Goal: Task Accomplishment & Management: Use online tool/utility

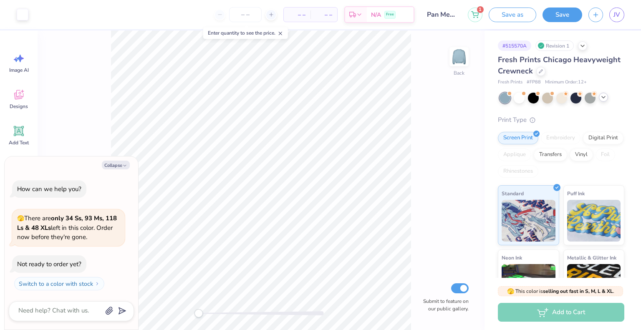
click at [603, 100] on div at bounding box center [603, 97] width 9 height 9
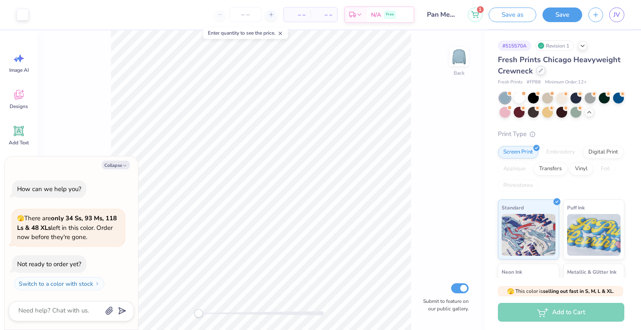
click at [546, 74] on div at bounding box center [541, 70] width 9 height 9
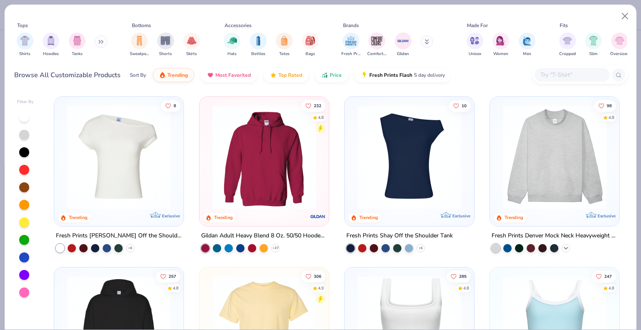
click at [563, 247] on icon at bounding box center [566, 248] width 7 height 7
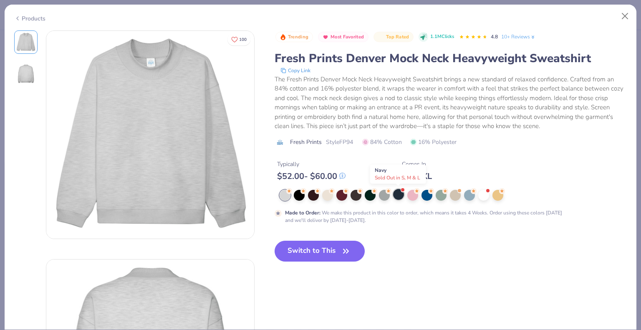
click at [401, 197] on div at bounding box center [398, 194] width 11 height 11
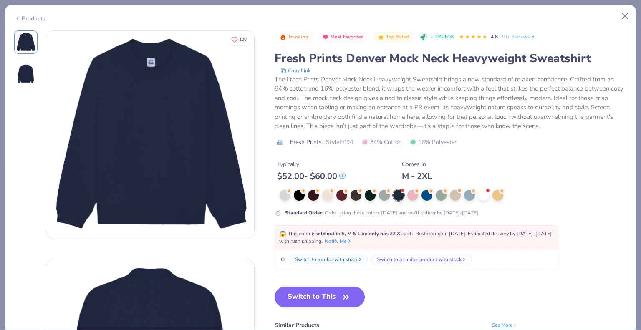
click at [297, 292] on button "Switch to This" at bounding box center [320, 297] width 91 height 21
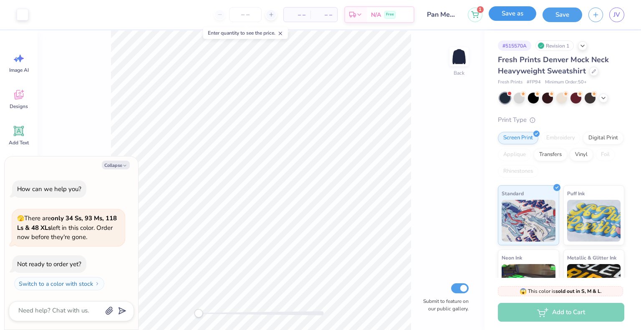
click at [521, 8] on button "Save as" at bounding box center [513, 13] width 48 height 15
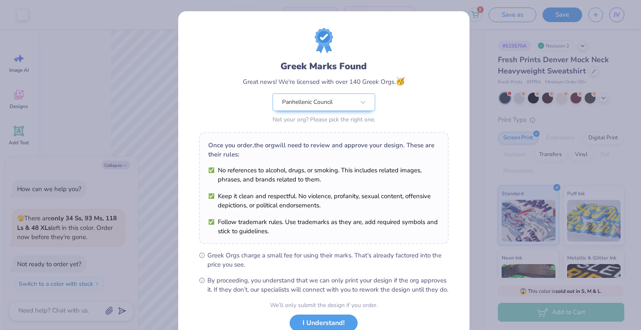
scroll to position [60, 0]
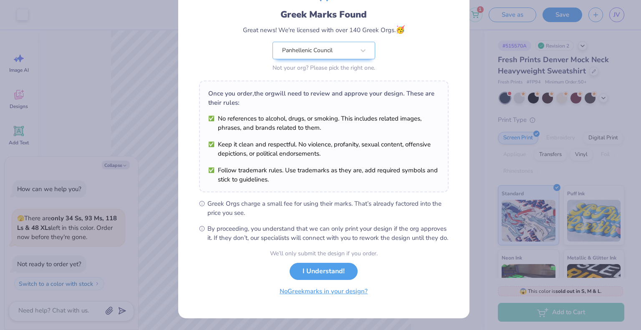
click at [310, 296] on button "No Greek marks in your design?" at bounding box center [324, 291] width 102 height 17
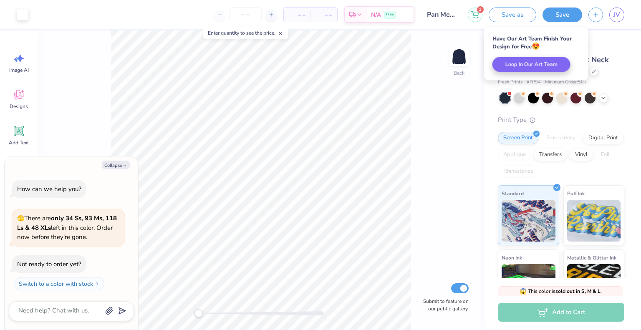
scroll to position [0, 0]
type textarea "x"
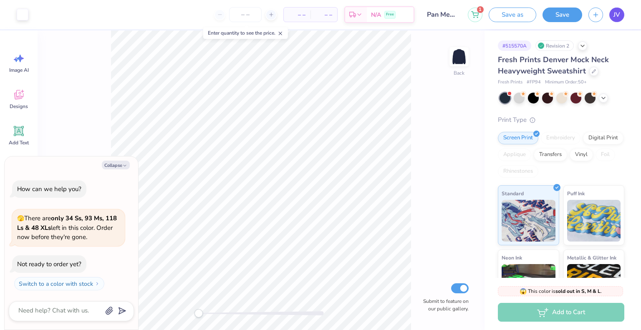
click at [616, 11] on span "JV" at bounding box center [617, 15] width 7 height 10
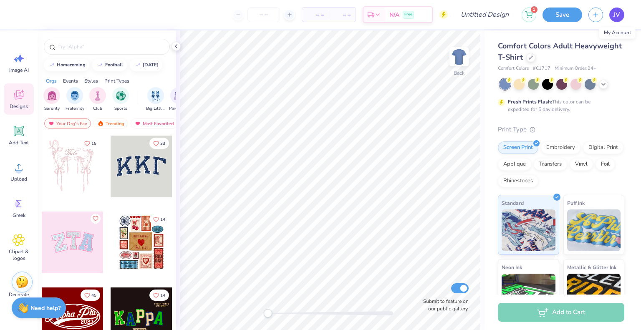
click at [621, 12] on link "JV" at bounding box center [617, 15] width 15 height 15
click at [533, 58] on icon at bounding box center [531, 57] width 4 height 4
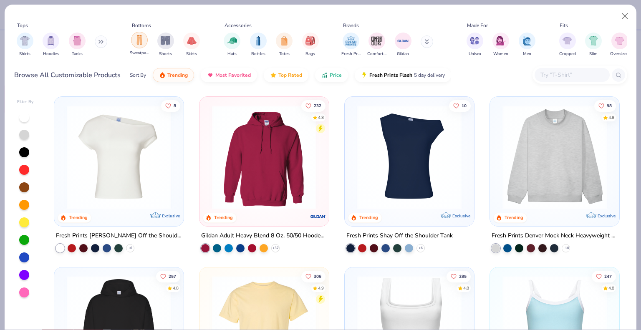
click at [139, 43] on img "filter for Sweatpants" at bounding box center [139, 40] width 9 height 10
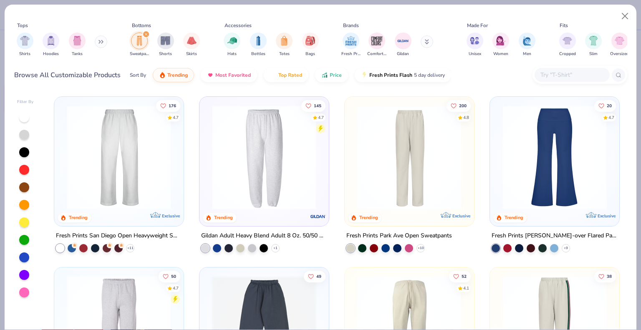
click at [102, 168] on img at bounding box center [119, 157] width 113 height 104
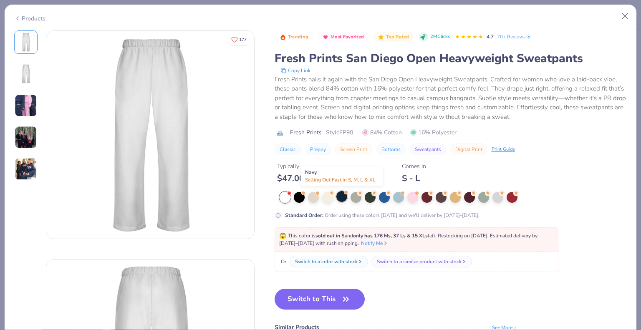
click at [341, 198] on div at bounding box center [342, 196] width 11 height 11
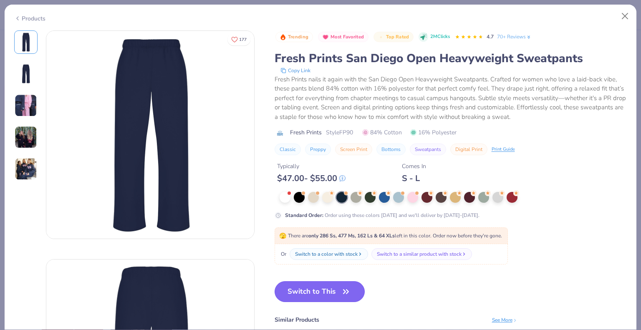
click at [301, 285] on button "Switch to This" at bounding box center [320, 291] width 91 height 21
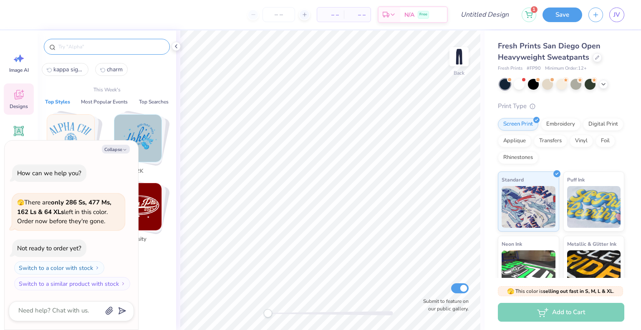
click at [81, 46] on input "text" at bounding box center [111, 47] width 107 height 8
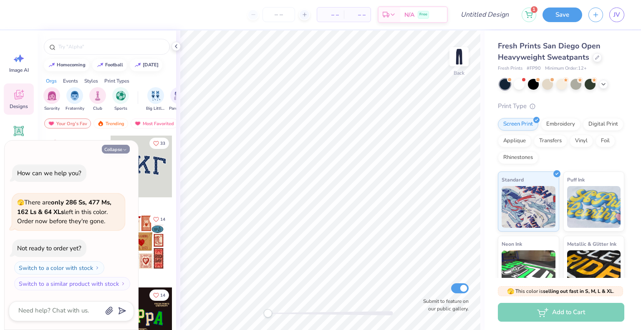
click at [114, 145] on button "Collapse" at bounding box center [116, 149] width 28 height 9
type textarea "x"
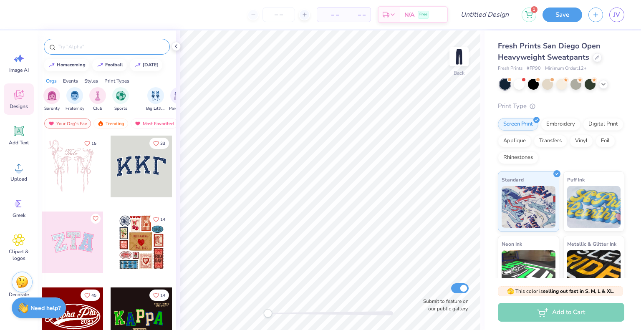
click at [84, 49] on input "text" at bounding box center [111, 47] width 107 height 8
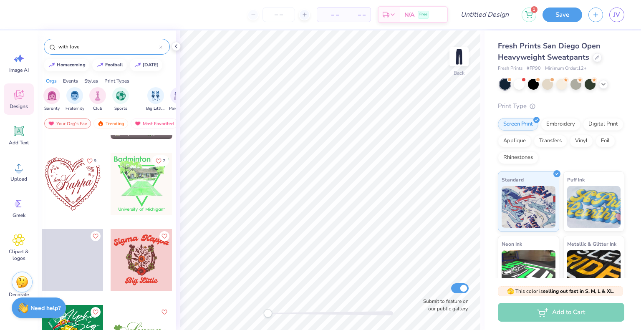
scroll to position [613, 0]
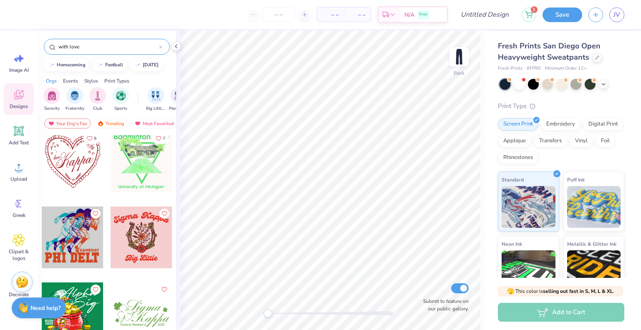
click at [95, 47] on input "with love" at bounding box center [108, 47] width 101 height 8
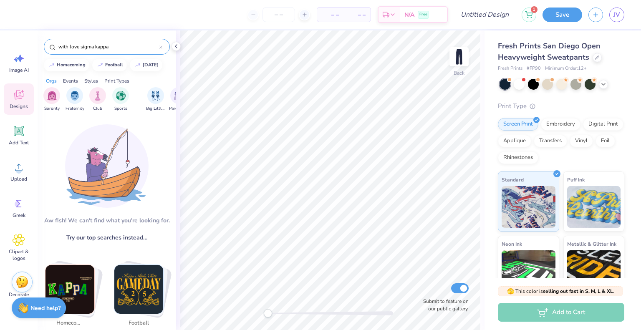
type input "with love sigma kappa"
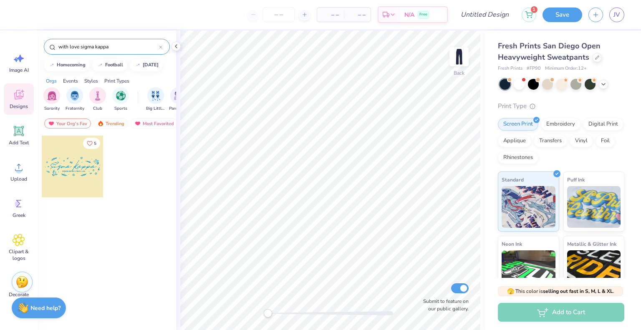
drag, startPoint x: 113, startPoint y: 46, endPoint x: 25, endPoint y: 43, distance: 87.7
click at [25, 43] on div "– – Per Item – – Total Est. Delivery N/A Free Design Title 1 Save JV Image AI D…" at bounding box center [320, 165] width 641 height 330
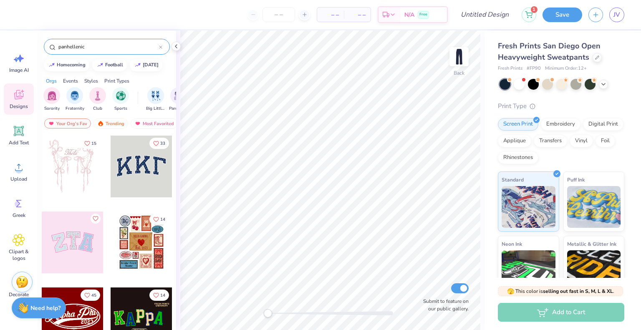
type input "panhellenic"
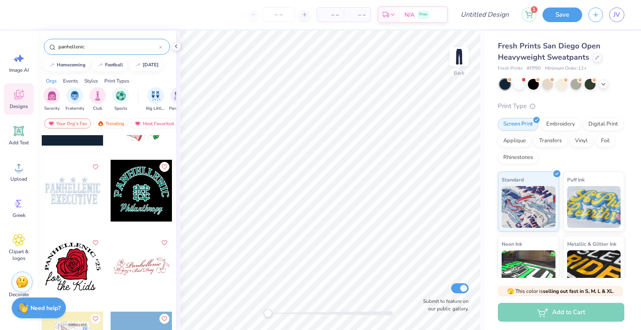
scroll to position [53, 0]
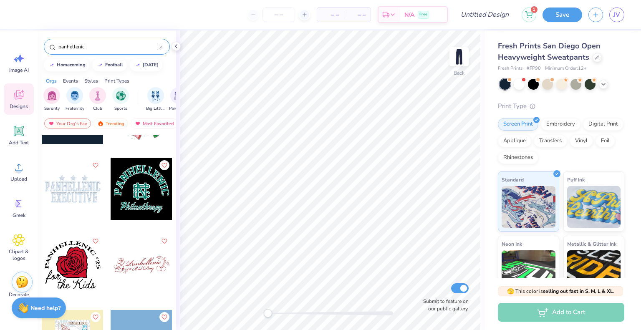
click at [139, 263] on div at bounding box center [142, 265] width 62 height 62
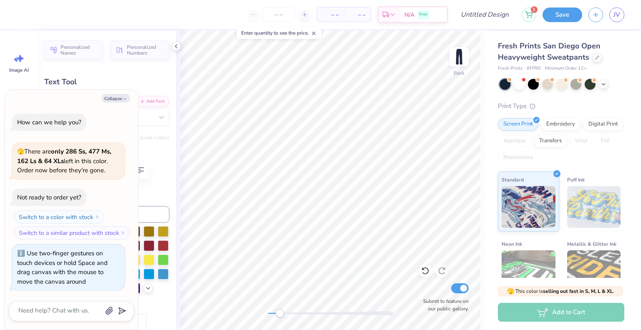
type textarea "x"
type input "0.0"
type textarea "x"
type textarea "P"
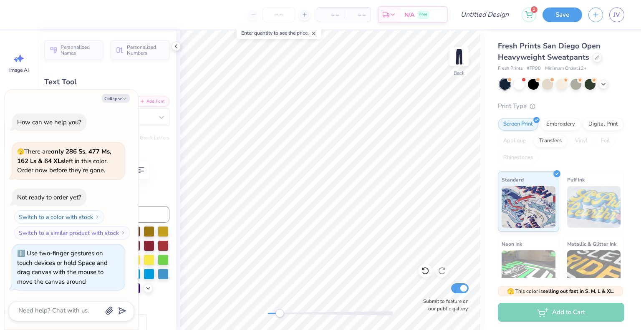
type textarea "x"
type textarea "Pa"
type textarea "x"
type textarea "Pan"
type textarea "x"
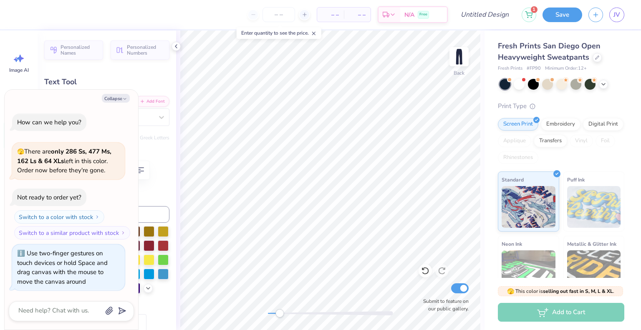
type textarea "Panh"
type textarea "x"
type textarea "Pan"
type textarea "x"
type textarea "Pa"
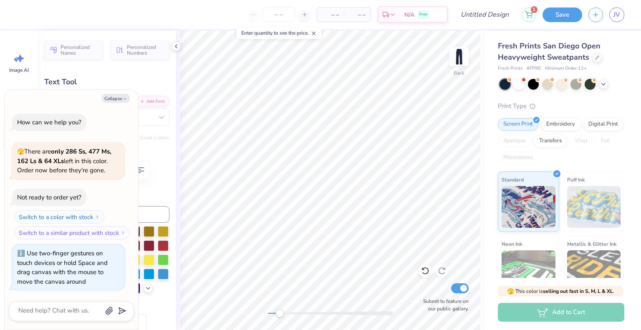
type textarea "x"
type textarea "P"
type textarea "x"
type textarea "PAN"
type textarea "x"
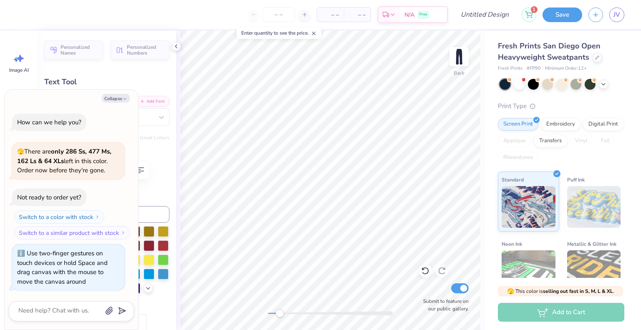
type textarea "PANH"
type textarea "x"
type textarea "PANHE"
type textarea "x"
type textarea "PANHEL"
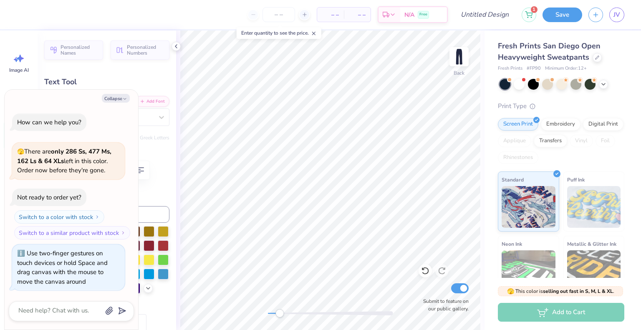
type textarea "x"
type textarea "PANHELL"
type textarea "x"
type textarea "PANHELLEN"
type textarea "x"
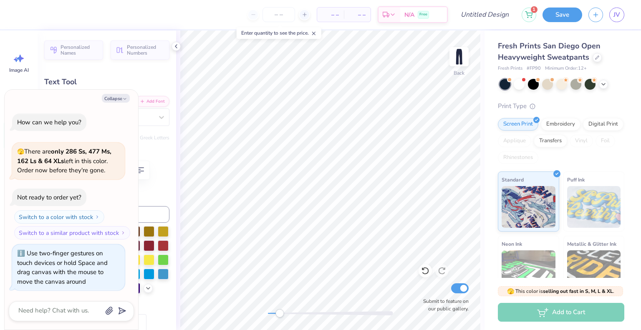
type textarea "PANHELLENI"
type textarea "x"
type textarea "PANHELLENIC"
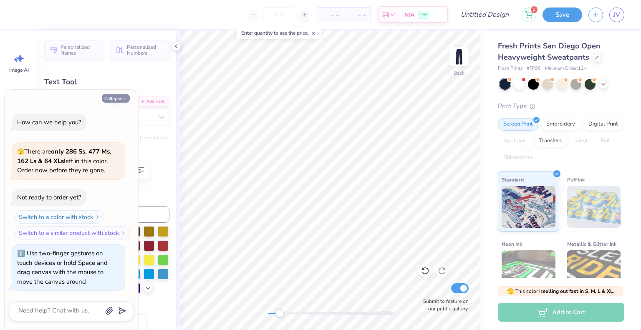
click at [113, 95] on button "Collapse" at bounding box center [116, 98] width 28 height 9
type textarea "x"
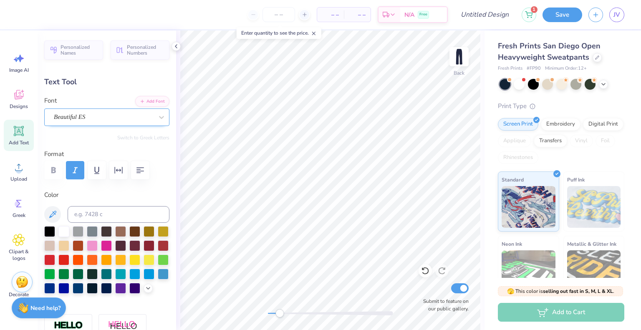
click at [112, 114] on div "Beautiful ES" at bounding box center [103, 117] width 101 height 13
type input "black star"
click at [136, 114] on div at bounding box center [103, 117] width 101 height 13
type input "0.0"
type input "10.84"
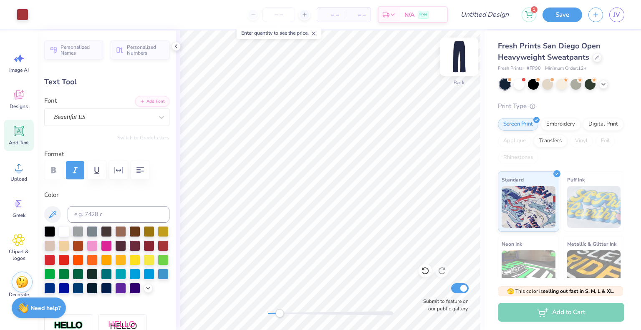
type input "1.52"
type input "25.59"
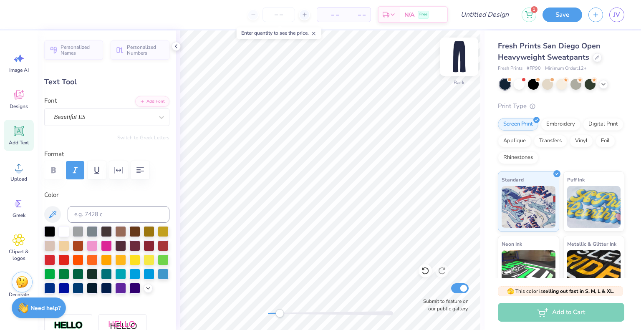
type input "0.0"
click at [78, 120] on div "Beautiful ES" at bounding box center [103, 117] width 101 height 13
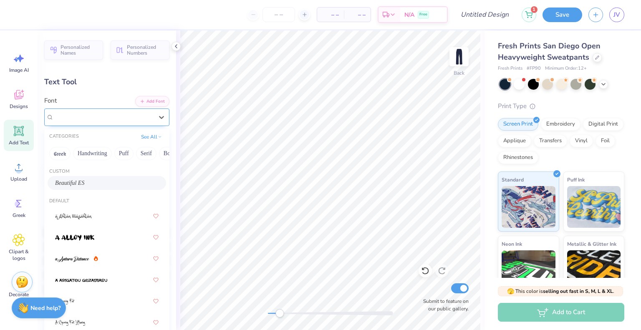
click at [73, 120] on span "Beautiful ES" at bounding box center [69, 117] width 31 height 10
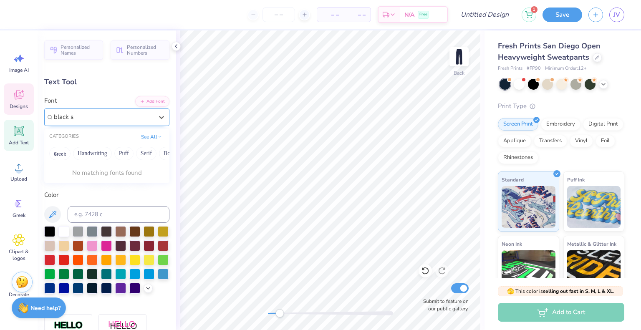
type input "black s"
click at [14, 96] on icon at bounding box center [19, 95] width 13 height 13
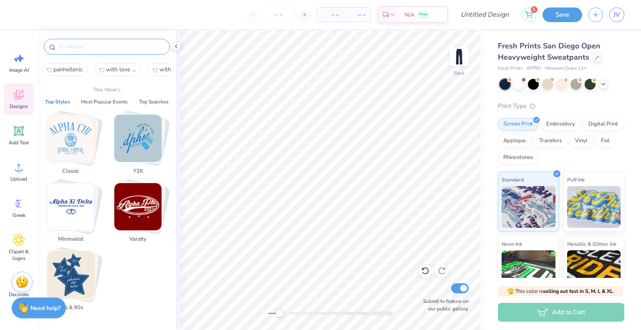
click at [67, 46] on input "text" at bounding box center [111, 47] width 107 height 8
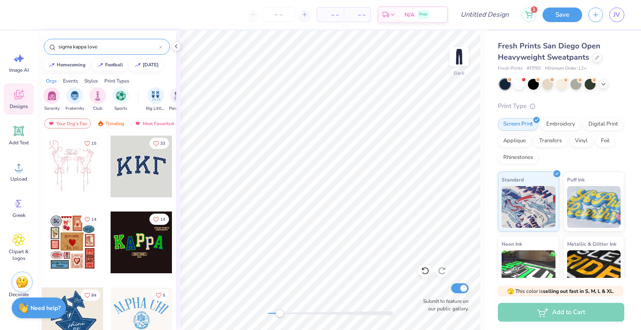
type input "sigma kappa love"
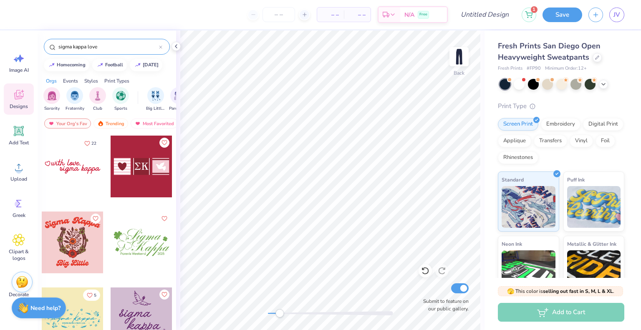
click at [70, 158] on div at bounding box center [73, 167] width 62 height 62
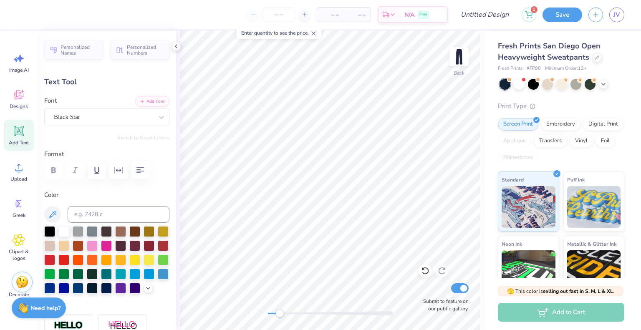
scroll to position [7, 1]
type input "5.81"
type input "1.34"
type input "25.63"
type textarea "Panhellenic"
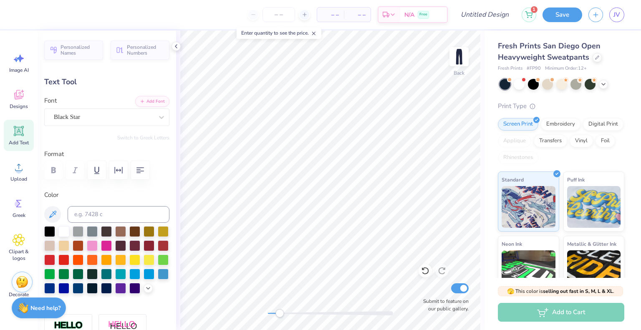
scroll to position [7, 2]
click at [62, 231] on div at bounding box center [63, 231] width 11 height 11
type input "7.30"
type input "1.61"
type input "26.58"
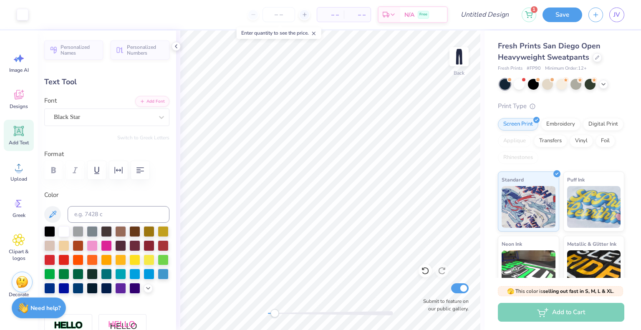
type input "0.0"
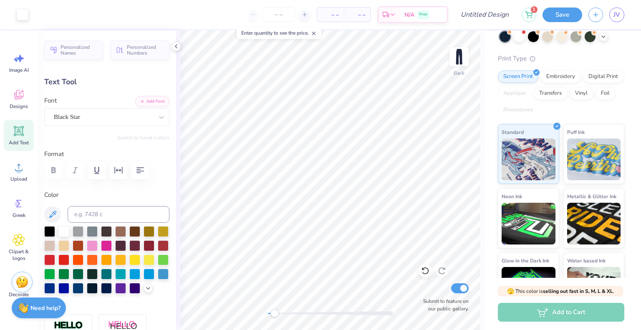
scroll to position [82, 0]
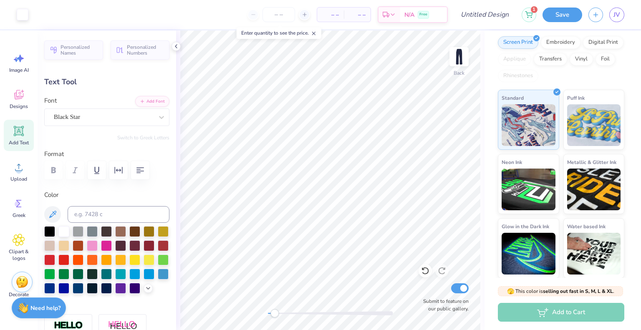
click at [488, 118] on div "Fresh Prints San Diego Open Heavyweight Sweatpants Fresh Prints # FP90 Minimum …" at bounding box center [563, 114] width 157 height 330
type input "1.62"
type input "7.30"
type input "20.31"
click at [461, 296] on div "Back Submit to feature on our public gallery." at bounding box center [330, 180] width 309 height 300
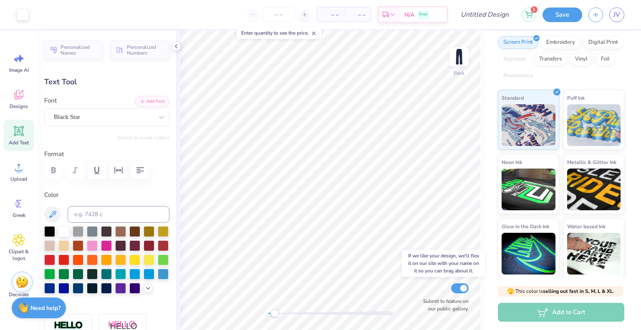
type input "0.0"
click at [261, 313] on div "Back Submit to feature on our public gallery." at bounding box center [330, 180] width 309 height 300
type input "36.79"
type input "-90.1"
type input "2.39"
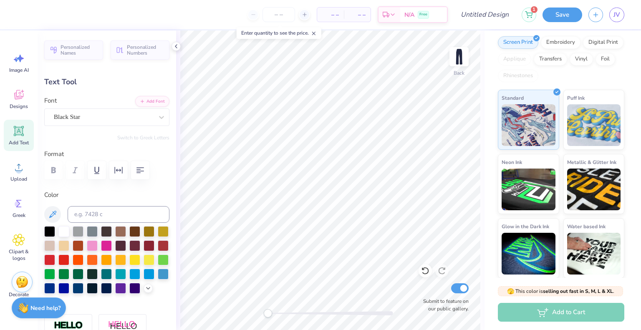
type input "10.80"
type input "41.70"
type input "0.0"
click at [14, 96] on icon at bounding box center [19, 95] width 13 height 13
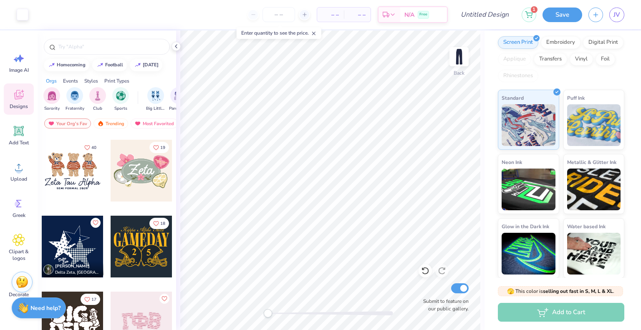
scroll to position [443, 0]
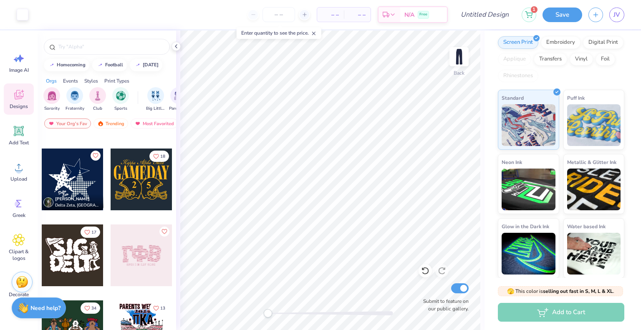
click at [59, 173] on div at bounding box center [73, 180] width 62 height 62
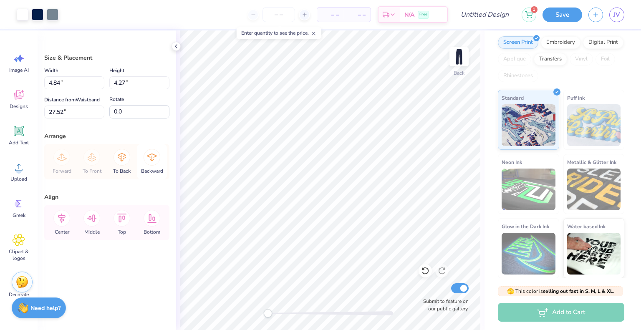
type input "4.84"
type input "4.27"
type input "27.52"
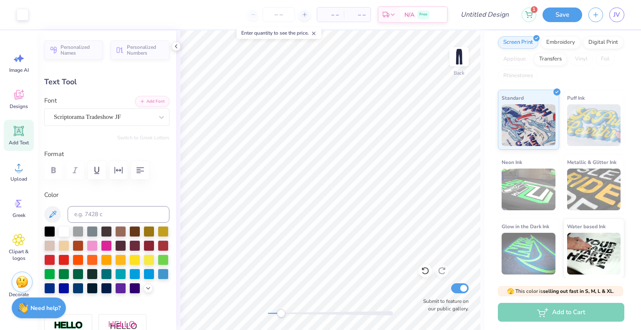
scroll to position [7, 1]
click at [22, 96] on icon at bounding box center [19, 95] width 13 height 13
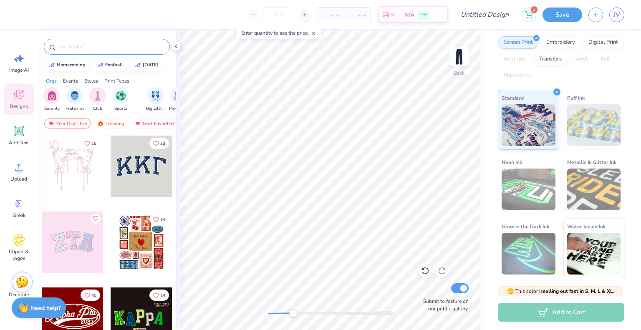
click at [87, 47] on input "text" at bounding box center [111, 47] width 107 height 8
type input "heart"
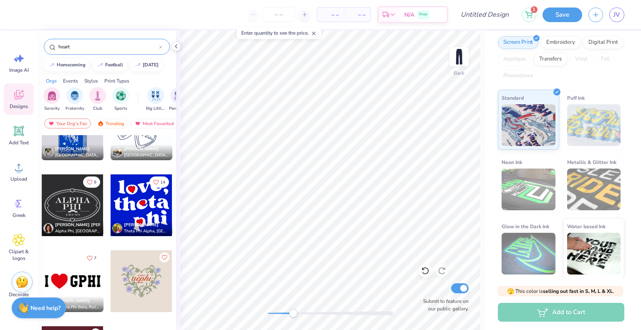
scroll to position [1429, 0]
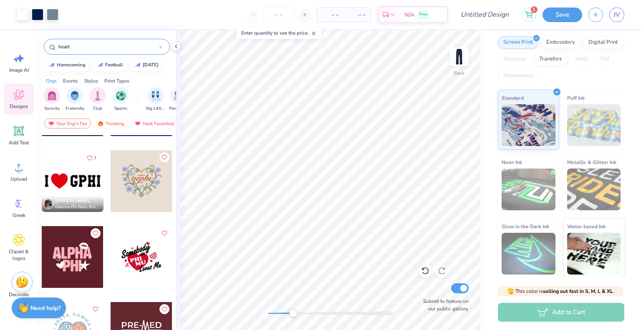
click at [289, 317] on div at bounding box center [330, 313] width 125 height 8
drag, startPoint x: 289, startPoint y: 317, endPoint x: 319, endPoint y: 314, distance: 29.8
click at [319, 314] on div "Accessibility label" at bounding box center [318, 313] width 8 height 8
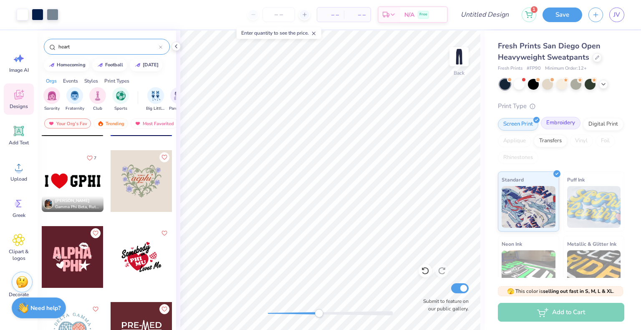
click at [558, 125] on div "Embroidery" at bounding box center [561, 123] width 40 height 13
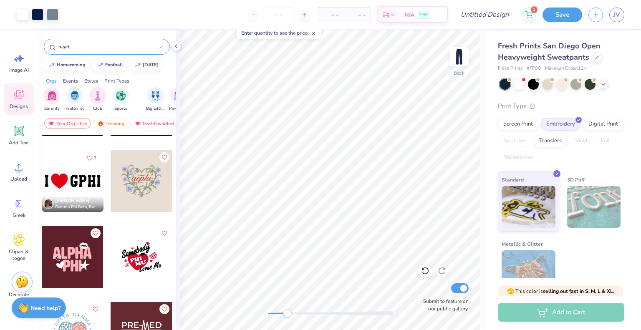
drag, startPoint x: 315, startPoint y: 315, endPoint x: 287, endPoint y: 314, distance: 27.6
click at [287, 314] on div "Accessibility label" at bounding box center [287, 313] width 8 height 8
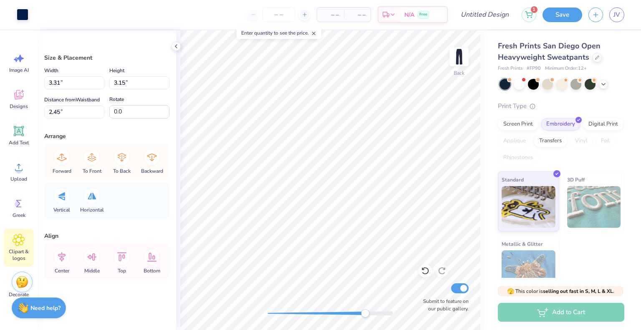
click at [17, 238] on icon at bounding box center [19, 240] width 12 height 13
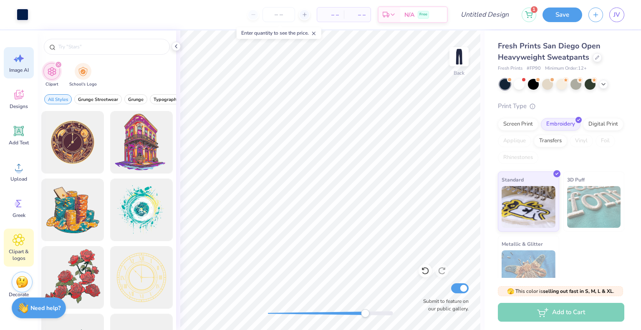
click at [17, 65] on div "Image AI" at bounding box center [19, 62] width 30 height 31
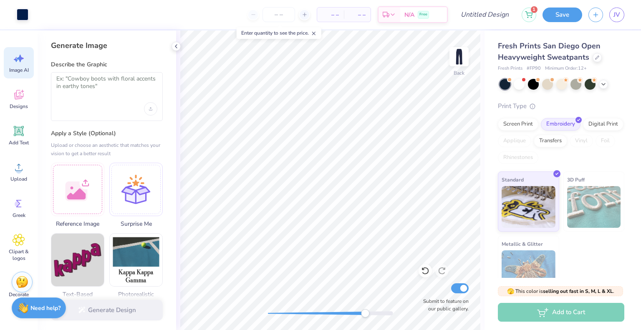
click at [97, 100] on div at bounding box center [107, 96] width 112 height 49
click at [85, 80] on textarea at bounding box center [106, 85] width 101 height 21
type textarea "h"
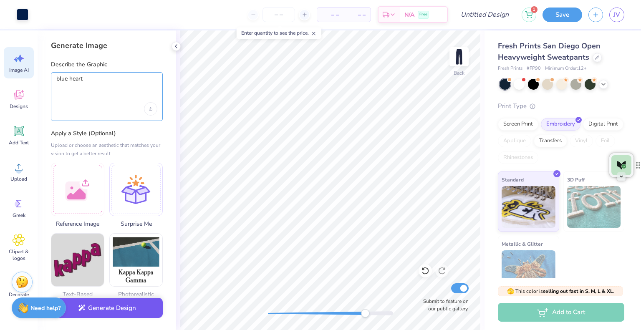
type textarea "blue heart"
click at [87, 309] on button "Generate Design" at bounding box center [107, 308] width 112 height 20
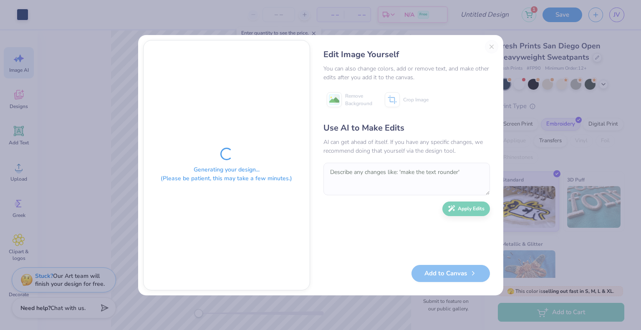
click at [492, 45] on div "Edit Image Yourself You can also change colors, add or remove text, and make ot…" at bounding box center [406, 165] width 183 height 251
click at [489, 48] on div "Edit Image Yourself You can also change colors, add or remove text, and make ot…" at bounding box center [406, 165] width 183 height 251
click at [73, 68] on div "Generating your design... (Please be patient, this may take a few minutes.) Edi…" at bounding box center [320, 165] width 641 height 330
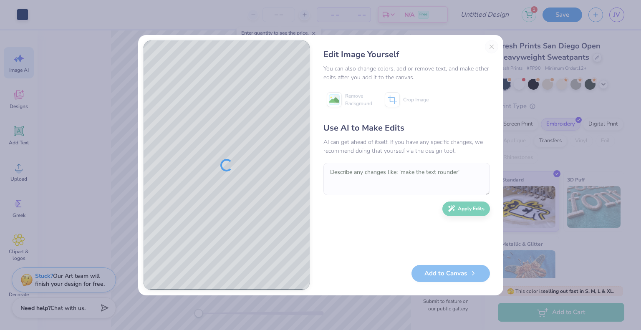
click at [492, 46] on div "Edit Image Yourself You can also change colors, add or remove text, and make ot…" at bounding box center [406, 165] width 183 height 251
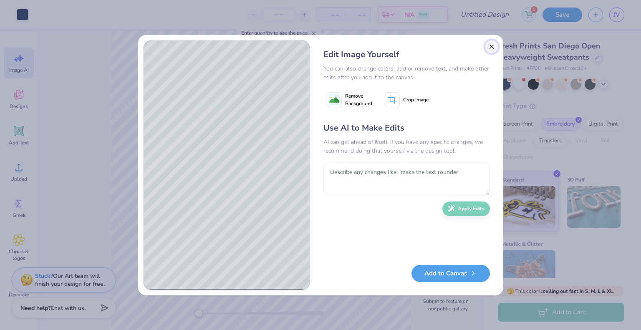
click at [489, 46] on button "Close" at bounding box center [491, 46] width 13 height 13
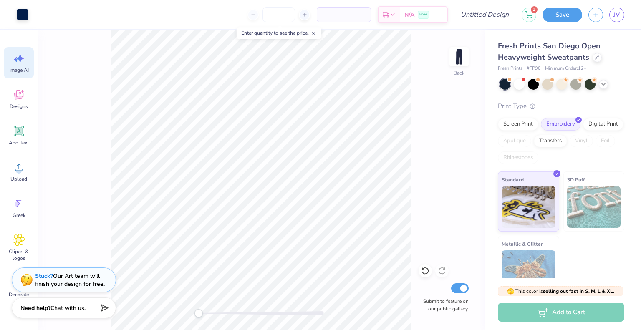
scroll to position [0, 18]
click at [20, 98] on icon at bounding box center [18, 95] width 9 height 10
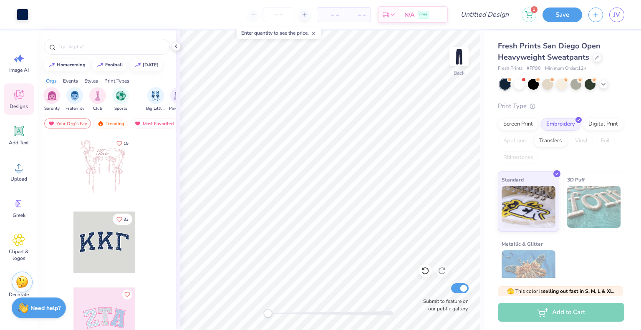
scroll to position [0, 0]
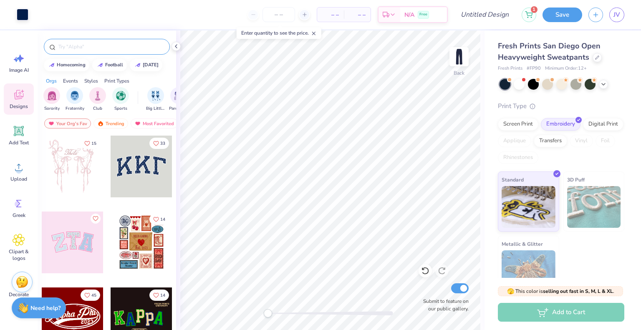
click at [86, 46] on input "text" at bounding box center [111, 47] width 107 height 8
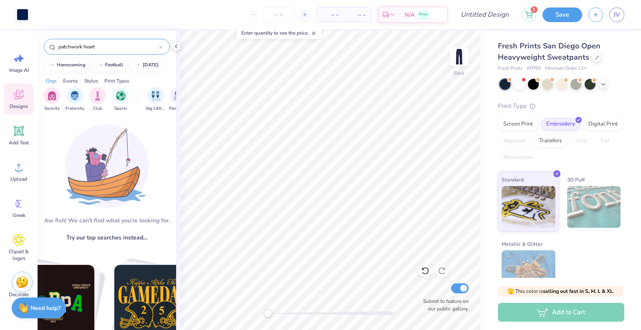
click at [69, 48] on input "patchwork heart" at bounding box center [108, 47] width 101 height 8
type input "heart"
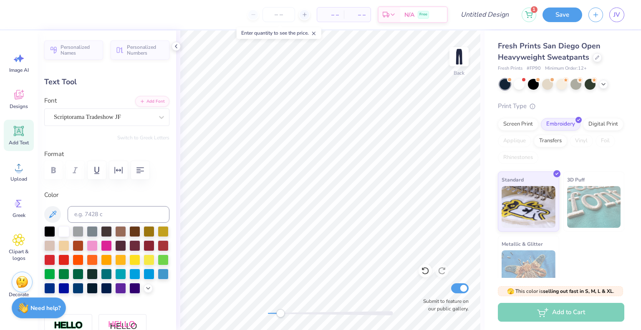
scroll to position [7, 1]
type textarea "Panhellenic"
type input "0.0"
click at [281, 312] on div "Accessibility label" at bounding box center [280, 313] width 8 height 8
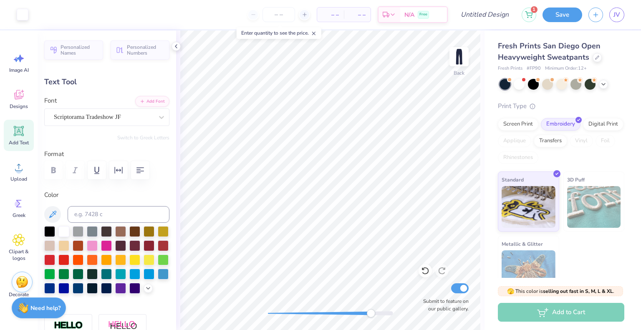
type input "1.99"
type input "0.90"
type input "5.19"
type input "0.0"
type input "0.79"
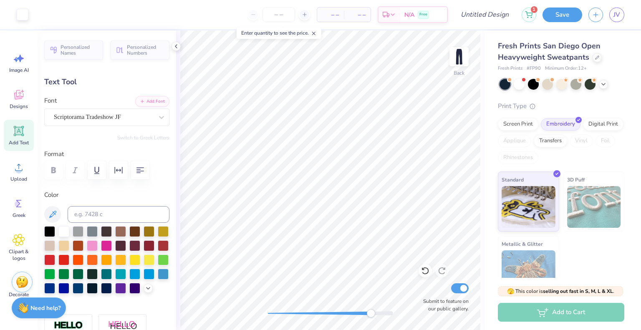
type input "0.50"
type input "5.72"
type input "-20.3"
type textarea "Council"
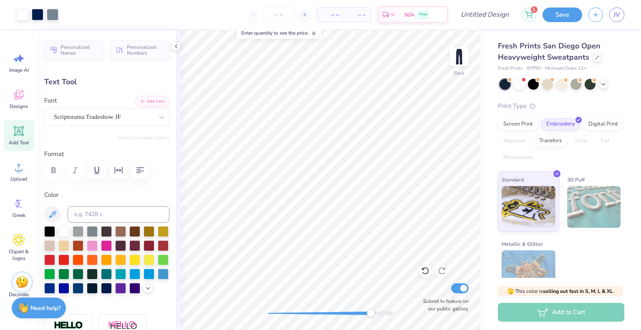
type input "0.0"
type input "1.35"
type input "0.77"
type input "5.52"
type input "-20.3"
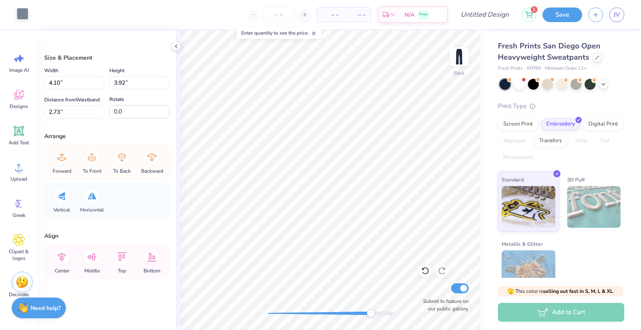
click at [23, 13] on div at bounding box center [23, 14] width 12 height 12
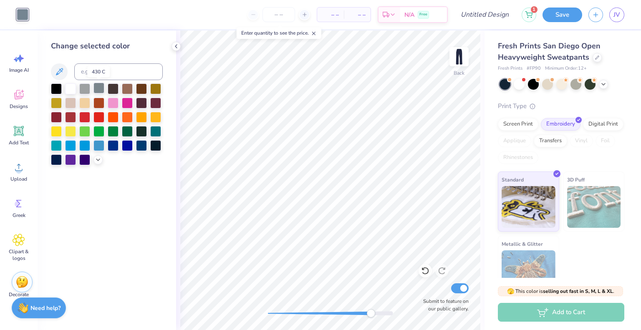
click at [99, 87] on div at bounding box center [99, 88] width 11 height 11
click at [136, 114] on div at bounding box center [141, 116] width 11 height 11
click at [71, 88] on div at bounding box center [70, 88] width 11 height 11
click at [426, 270] on icon at bounding box center [425, 271] width 8 height 8
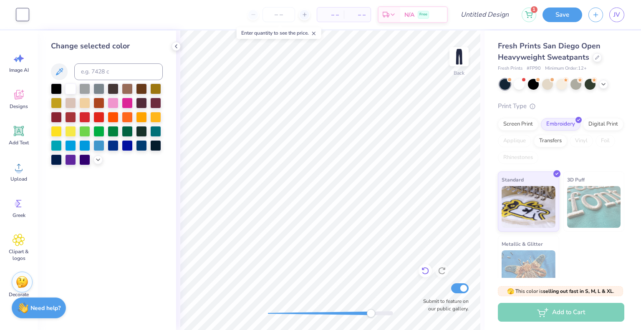
click at [426, 270] on icon at bounding box center [425, 271] width 8 height 8
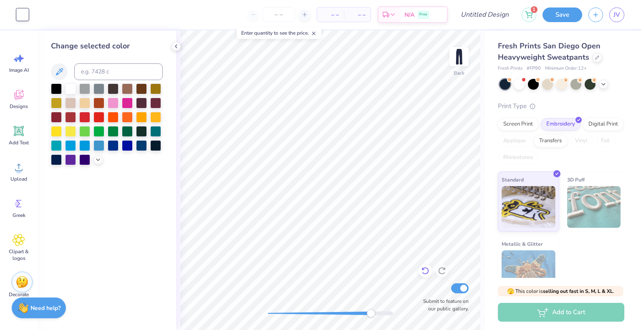
click at [426, 270] on icon at bounding box center [425, 271] width 8 height 8
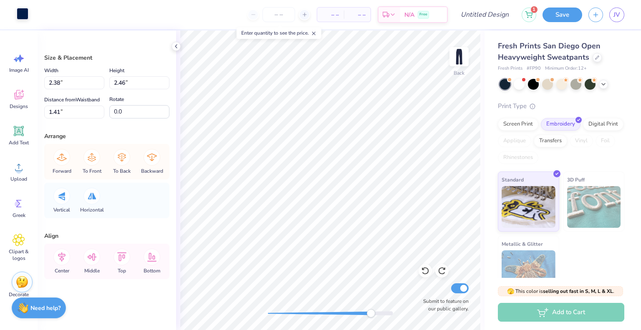
click at [23, 14] on div at bounding box center [23, 14] width 12 height 12
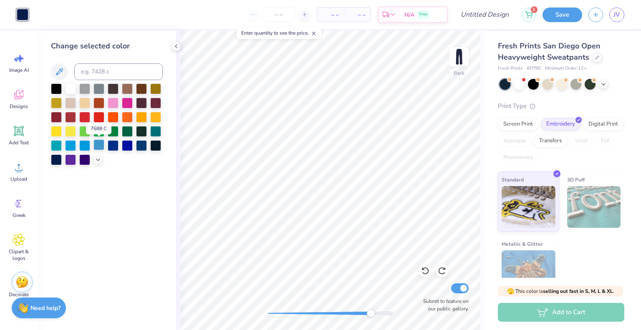
click at [104, 146] on div at bounding box center [99, 144] width 11 height 11
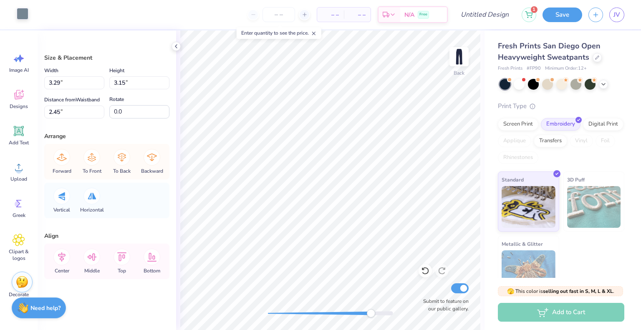
click at [22, 16] on div at bounding box center [23, 14] width 12 height 12
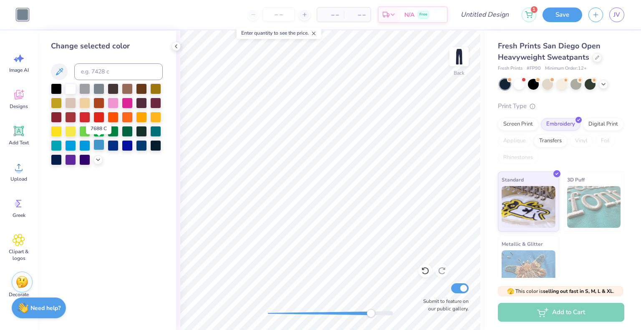
click at [97, 143] on div at bounding box center [99, 144] width 11 height 11
click at [113, 147] on div at bounding box center [113, 144] width 11 height 11
click at [72, 144] on div at bounding box center [70, 144] width 11 height 11
click at [80, 143] on div at bounding box center [84, 144] width 11 height 11
click at [95, 145] on div at bounding box center [99, 144] width 11 height 11
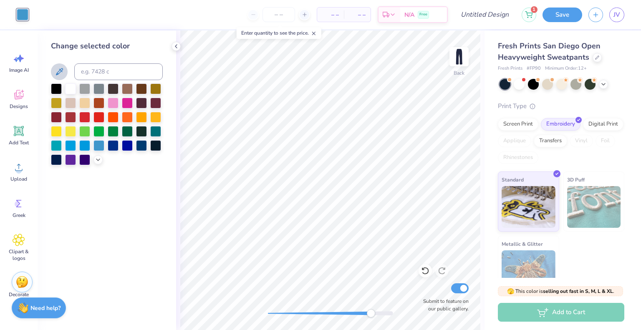
click at [58, 73] on icon at bounding box center [59, 72] width 10 height 10
click at [426, 276] on div "Back Submit to feature on our public gallery." at bounding box center [330, 180] width 309 height 300
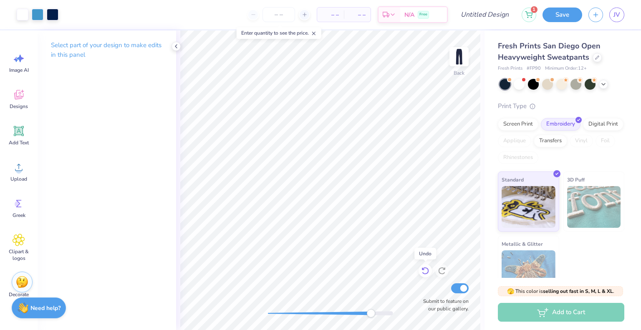
click at [429, 275] on div at bounding box center [425, 270] width 13 height 13
click at [422, 271] on icon at bounding box center [425, 271] width 8 height 8
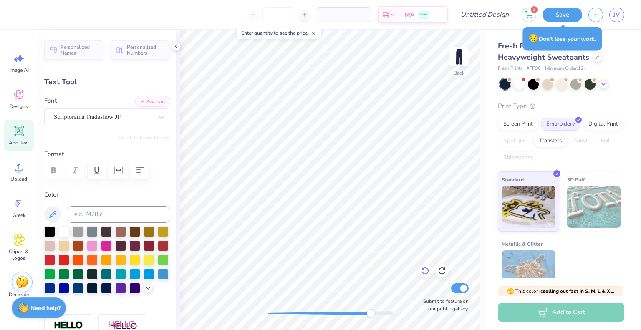
scroll to position [7, 1]
type textarea "Panhellenic"
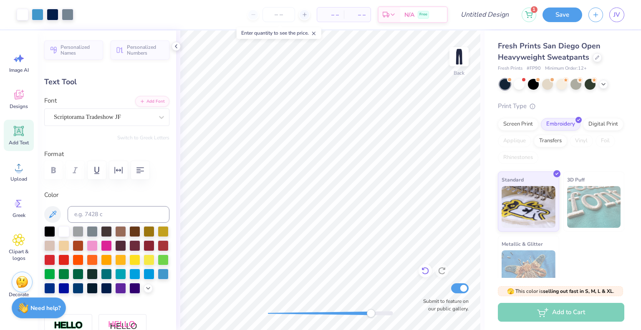
type input "0.0"
type input "0.64"
type input "0.40"
type input "4.85"
type input "-20.3"
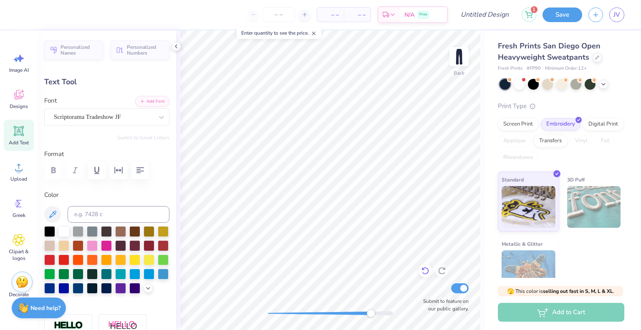
scroll to position [7, 1]
type textarea "Council"
type input "0.0"
type input "1.60"
type input "0.72"
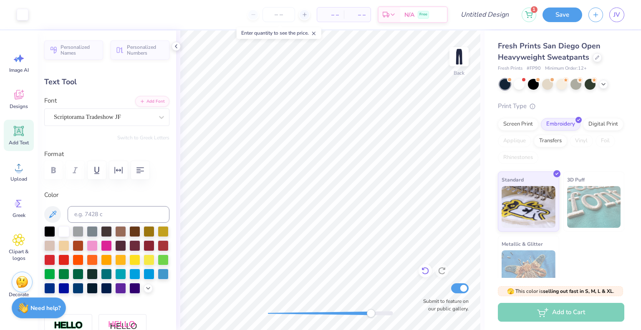
type input "4.43"
type input "-20.3"
type input "1.09"
type input "0.62"
type input "4.69"
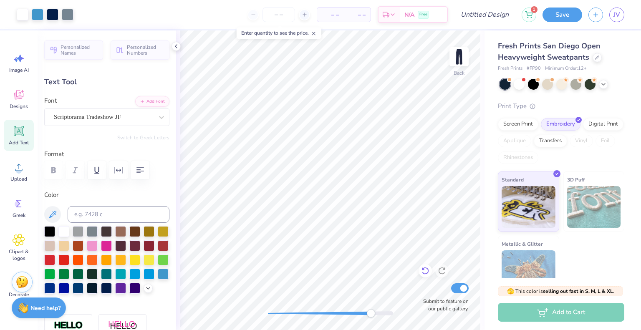
type input "0.0"
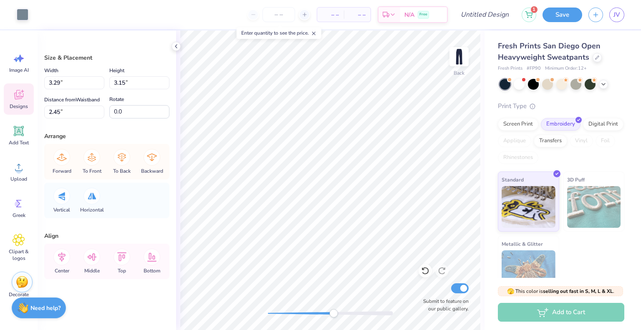
click at [13, 95] on icon at bounding box center [19, 95] width 13 height 13
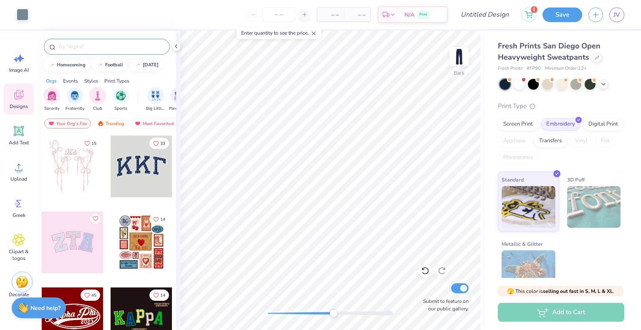
click at [95, 48] on input "text" at bounding box center [111, 47] width 107 height 8
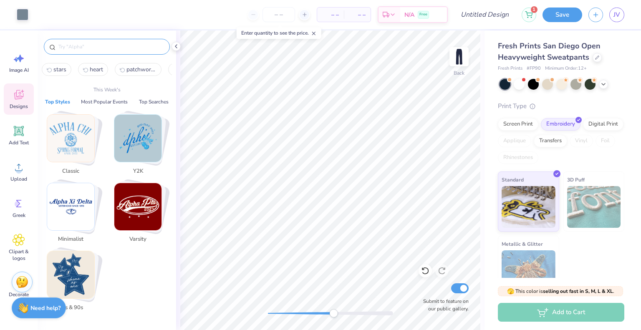
click at [144, 72] on span "patchwork heart" at bounding box center [142, 70] width 30 height 8
type input "patchwork heart"
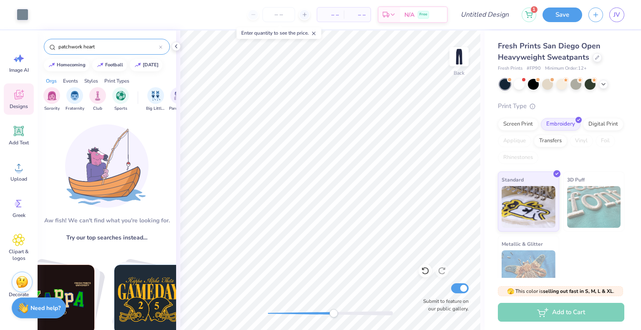
click at [91, 48] on input "patchwork heart" at bounding box center [108, 47] width 101 height 8
type textarea "x"
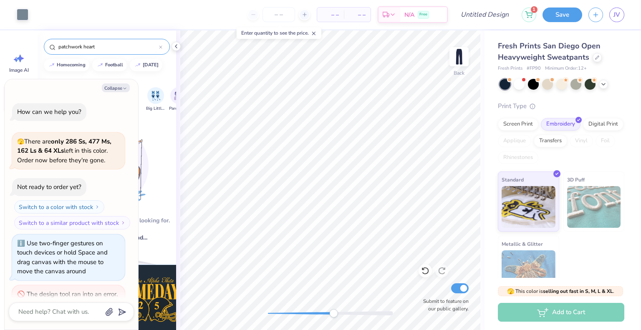
scroll to position [33, 0]
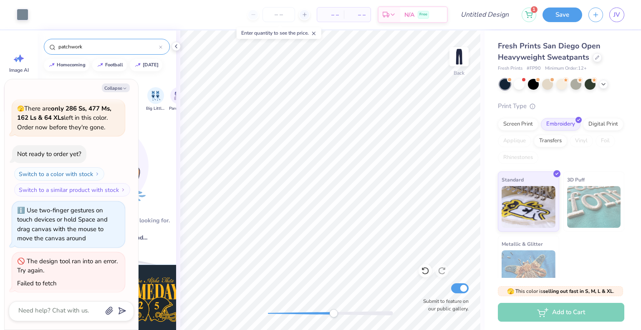
type input "patchwork"
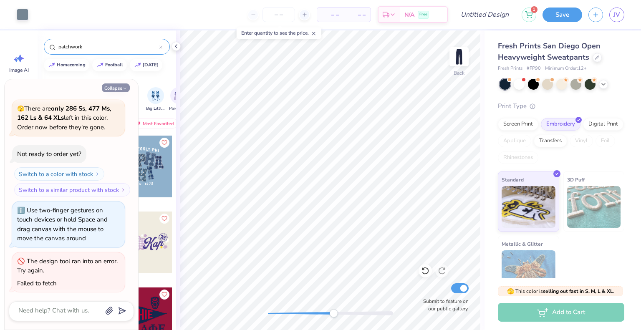
click at [117, 89] on button "Collapse" at bounding box center [116, 88] width 28 height 9
type textarea "x"
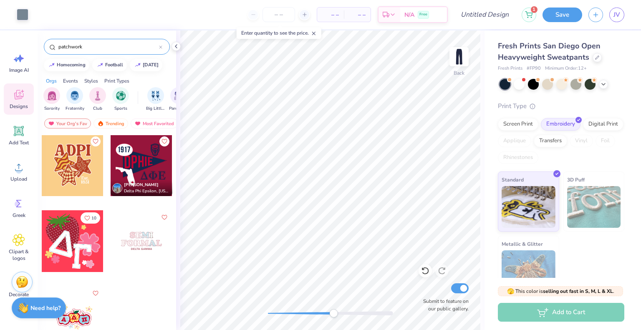
scroll to position [0, 0]
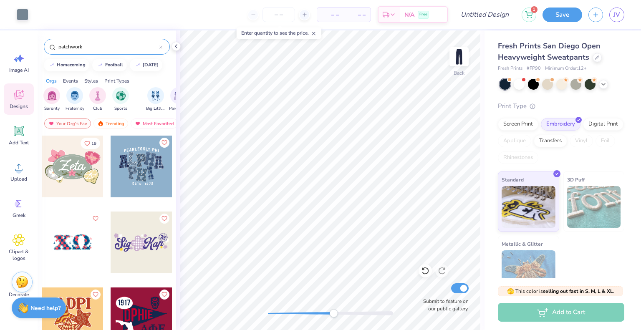
click at [72, 45] on input "patchwork" at bounding box center [108, 47] width 101 height 8
type input "stars"
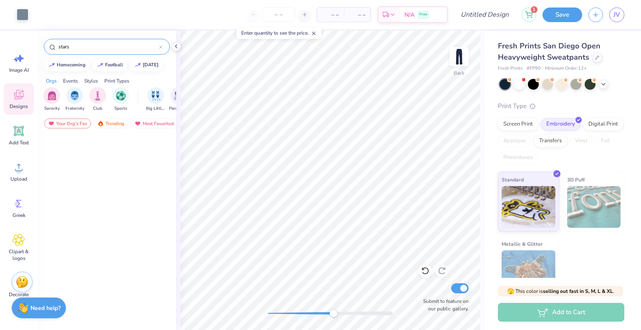
scroll to position [504, 0]
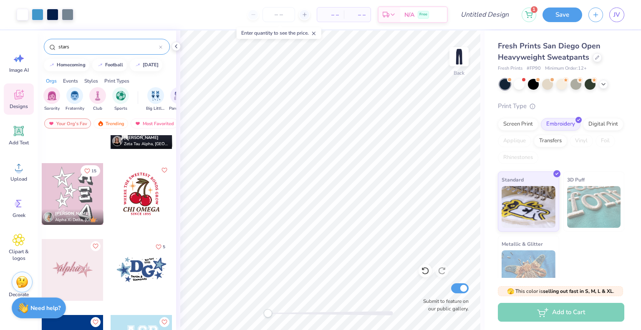
click at [253, 302] on div "Back Submit to feature on our public gallery." at bounding box center [330, 180] width 309 height 300
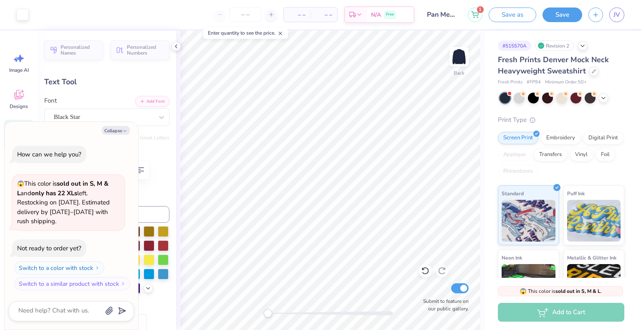
scroll to position [7, 1]
click at [85, 116] on div "Black Star" at bounding box center [103, 117] width 101 height 13
click at [18, 99] on icon at bounding box center [18, 95] width 9 height 10
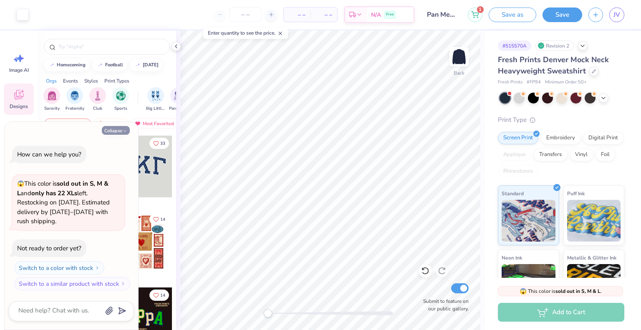
click at [122, 132] on icon "button" at bounding box center [124, 131] width 5 height 5
type textarea "x"
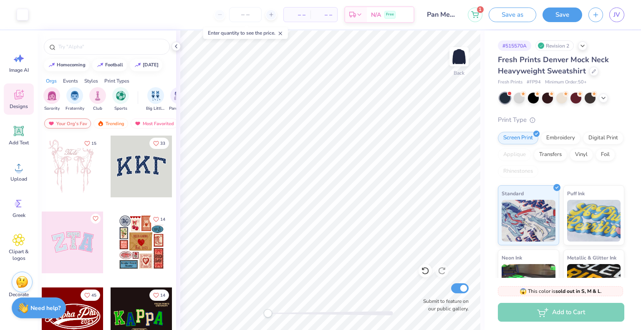
click at [73, 122] on div "Your Org's Fav" at bounding box center [67, 124] width 47 height 10
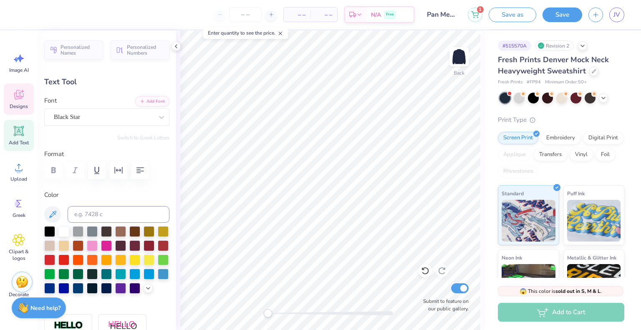
click at [15, 96] on icon at bounding box center [18, 95] width 9 height 10
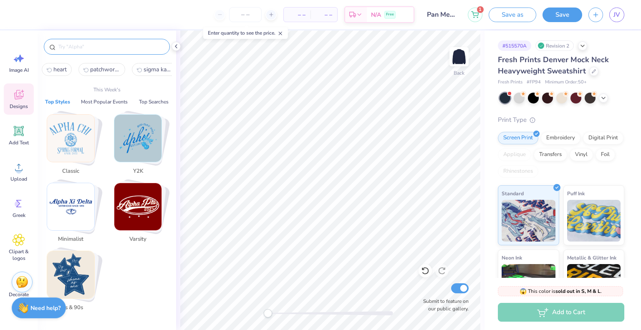
click at [75, 50] on input "text" at bounding box center [111, 47] width 107 height 8
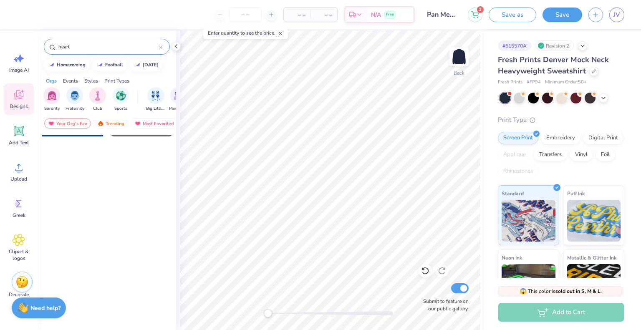
scroll to position [0, 0]
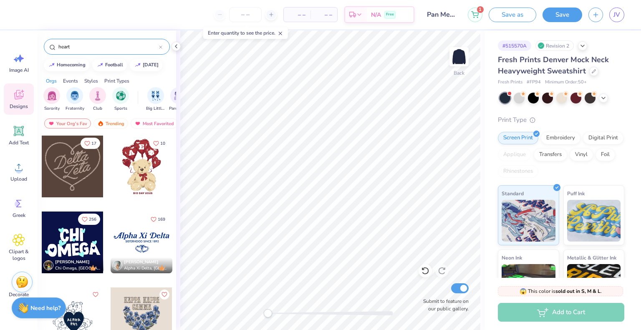
drag, startPoint x: 76, startPoint y: 45, endPoint x: 35, endPoint y: 36, distance: 41.8
click at [35, 36] on div "– – Per Item – – Total Est. Delivery N/A Free Design Title Pan Merch 1 Save as …" at bounding box center [320, 165] width 641 height 330
type input "stars"
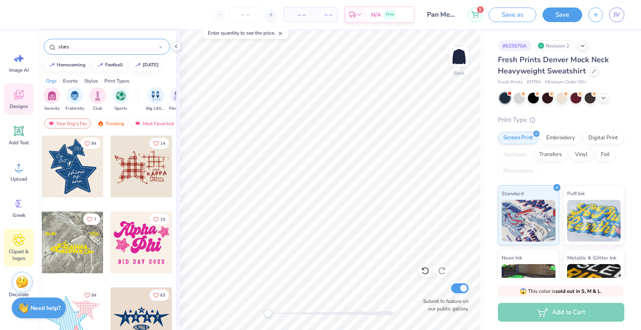
click at [15, 251] on span "Clipart & logos" at bounding box center [19, 254] width 28 height 13
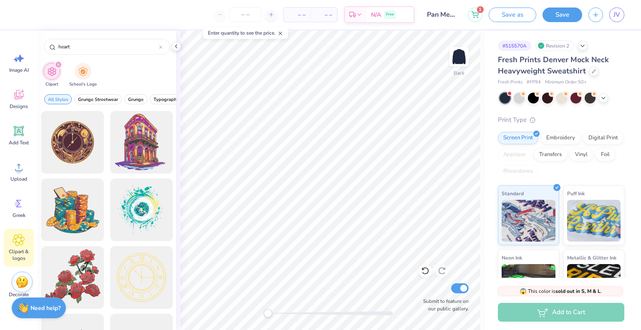
type input "heart"
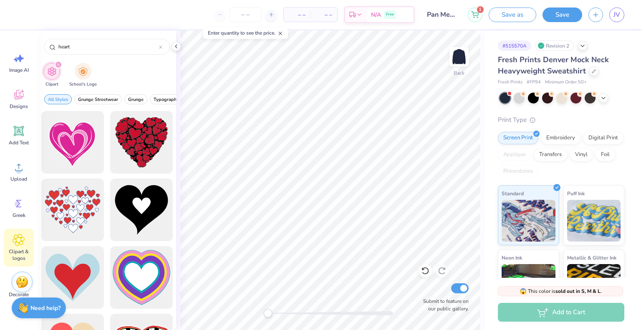
click at [58, 62] on div "filter for Clipart" at bounding box center [59, 65] width 8 height 8
